Goal: Task Accomplishment & Management: Complete application form

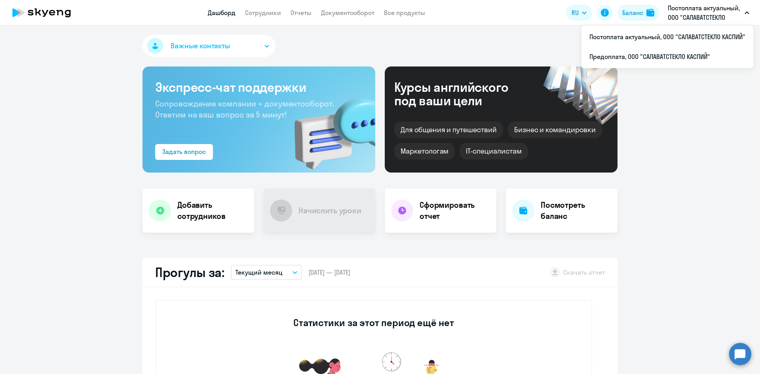
click at [704, 13] on p "Постоплата актуальный, ООО "САЛАВАТСТЕКЛО КАСПИЙ"" at bounding box center [705, 12] width 74 height 19
click at [703, 14] on p "Постоплата актуальный, ООО "САЛАВАТСТЕКЛО КАСПИЙ"" at bounding box center [705, 12] width 74 height 19
click at [666, 41] on li "Постоплата актуальный, ООО "САЛАВАТСТЕКЛО КАСПИЙ"" at bounding box center [668, 37] width 172 height 20
click at [254, 10] on link "Сотрудники" at bounding box center [263, 13] width 36 height 8
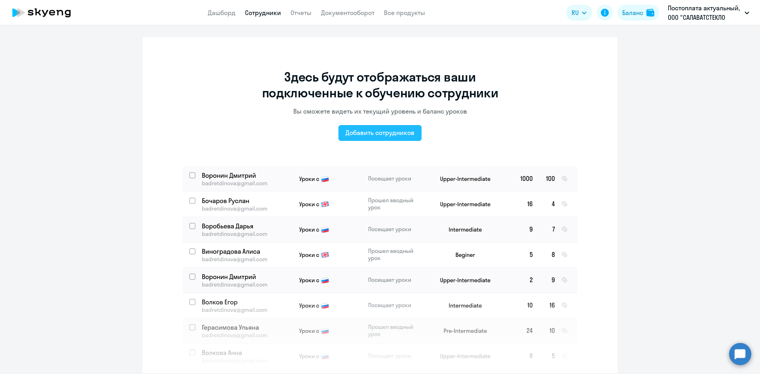
click at [359, 133] on div "Добавить сотрудников" at bounding box center [380, 133] width 69 height 10
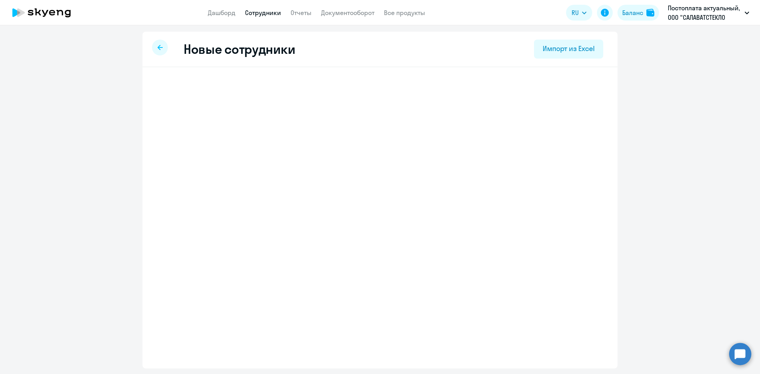
select select "3"
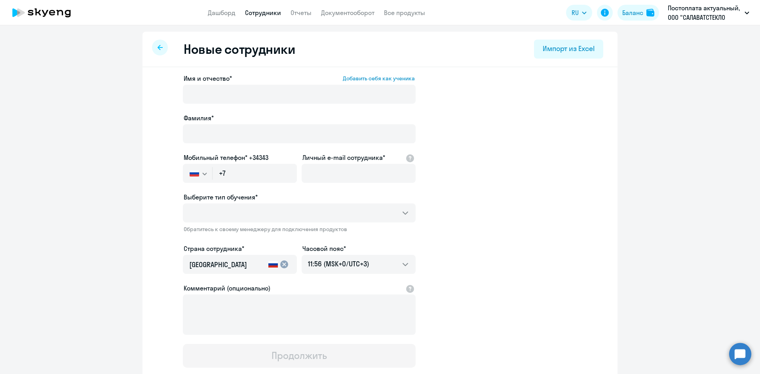
scroll to position [53, 0]
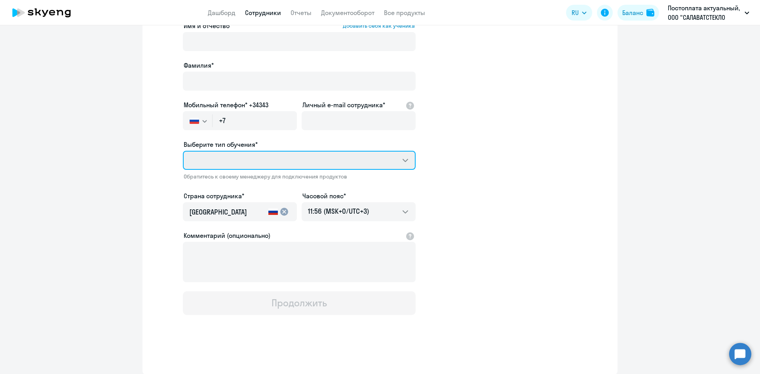
click at [379, 162] on select "Выберите тип обучения*" at bounding box center [299, 160] width 233 height 19
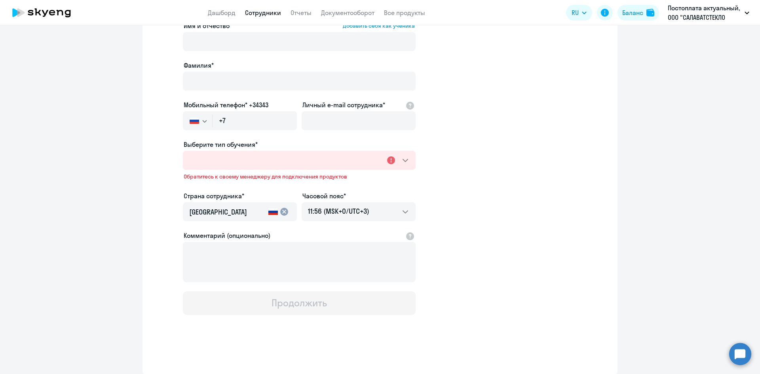
click at [508, 207] on app-new-student-form "Имя и отчество* Добавить себя как ученика [PERSON_NAME]* Мобильный телефон* +34…" at bounding box center [380, 168] width 450 height 294
